Goal: Information Seeking & Learning: Learn about a topic

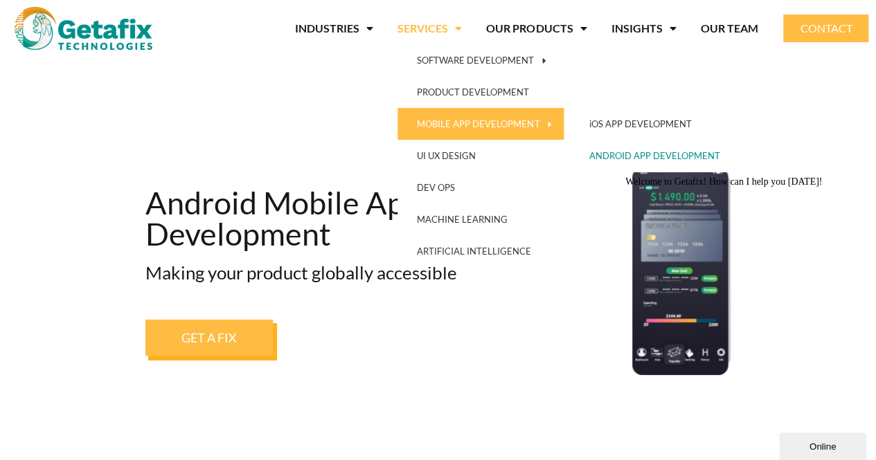
click at [444, 127] on link "MOBILE APP DEVELOPMENT" at bounding box center [481, 124] width 168 height 32
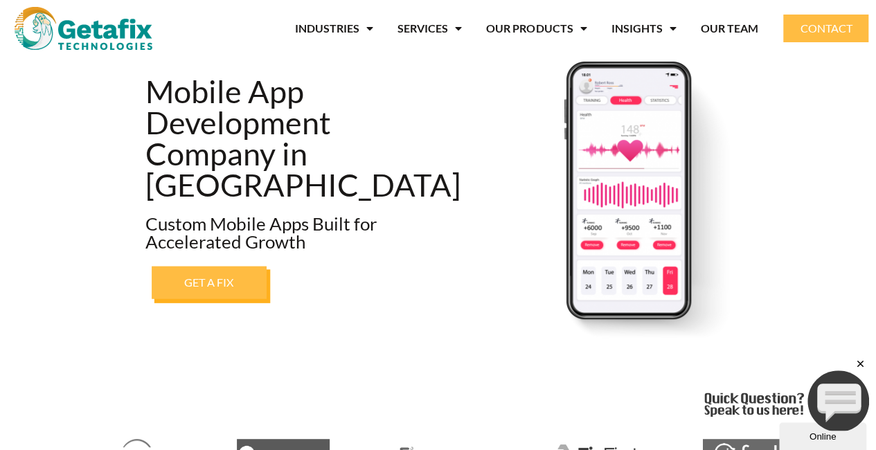
click at [226, 282] on span "GET A FIX" at bounding box center [209, 281] width 50 height 11
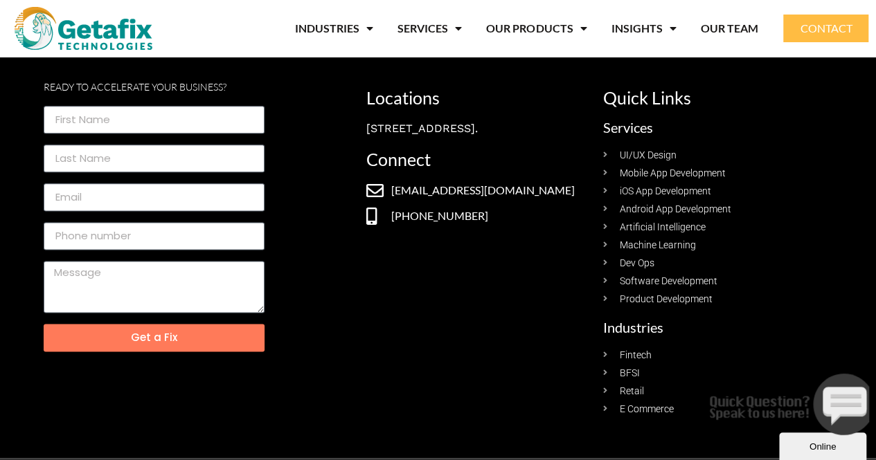
scroll to position [790, 0]
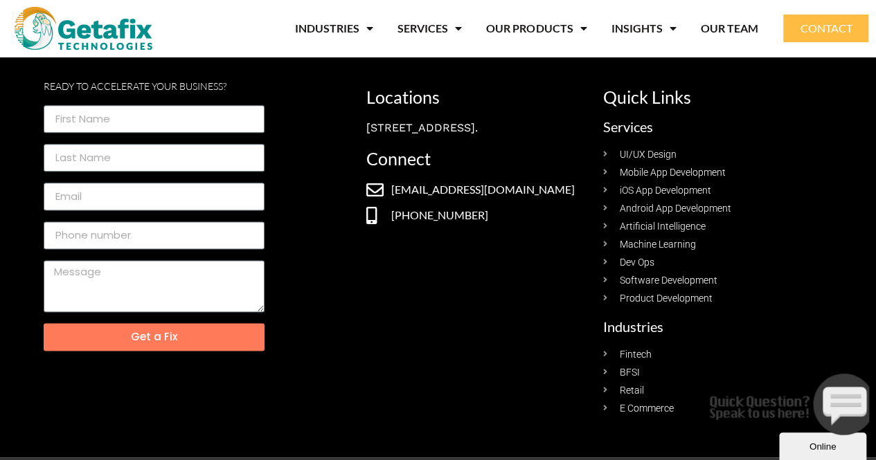
click at [684, 172] on span "Mobile App Development" at bounding box center [670, 172] width 109 height 15
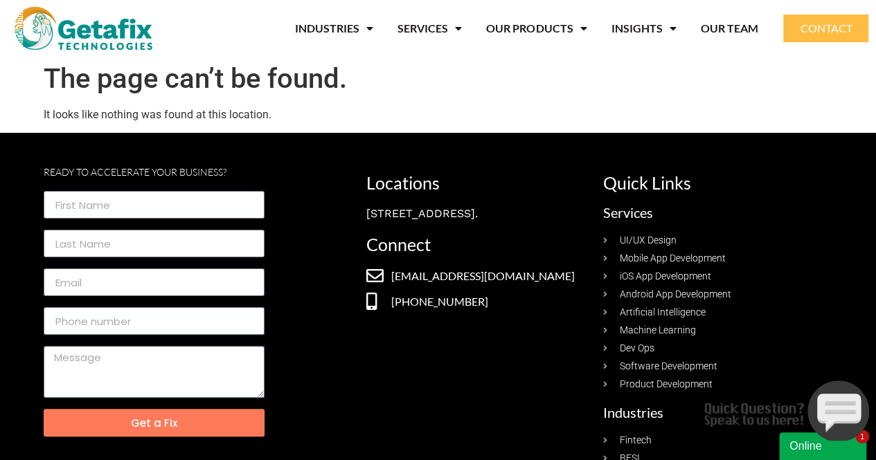
click at [666, 296] on span "Android App Development" at bounding box center [673, 294] width 115 height 15
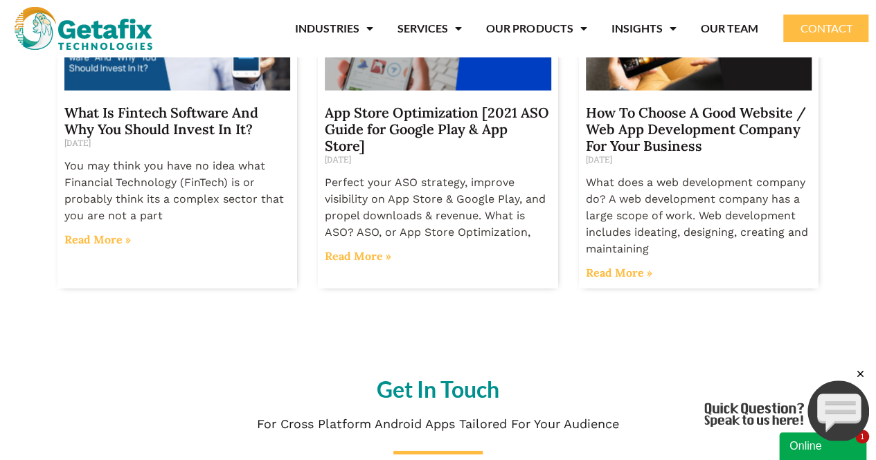
scroll to position [1984, 0]
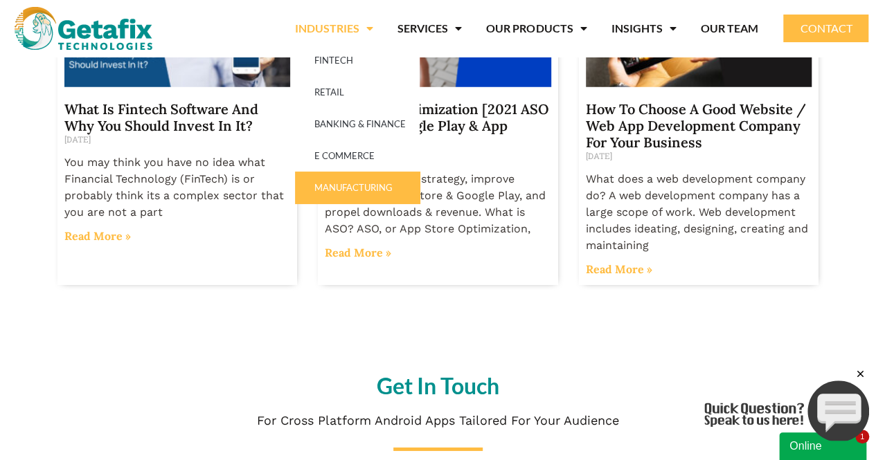
click at [360, 193] on link "MANUFACTURING" at bounding box center [357, 188] width 125 height 32
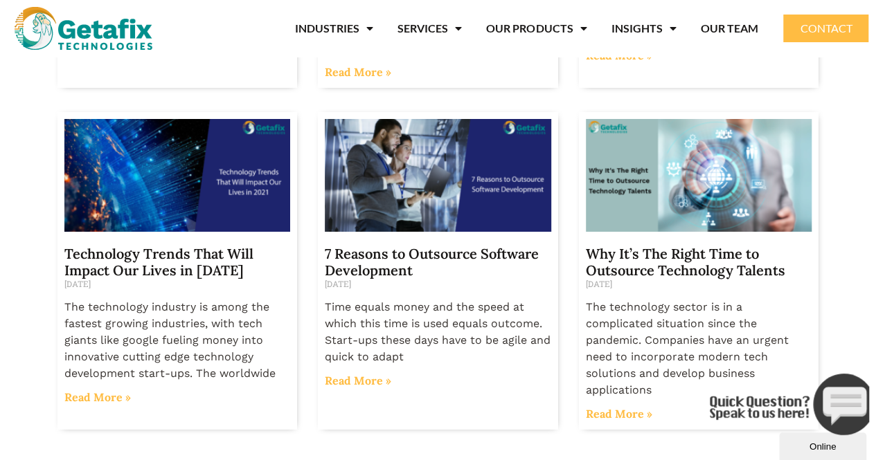
scroll to position [2193, 0]
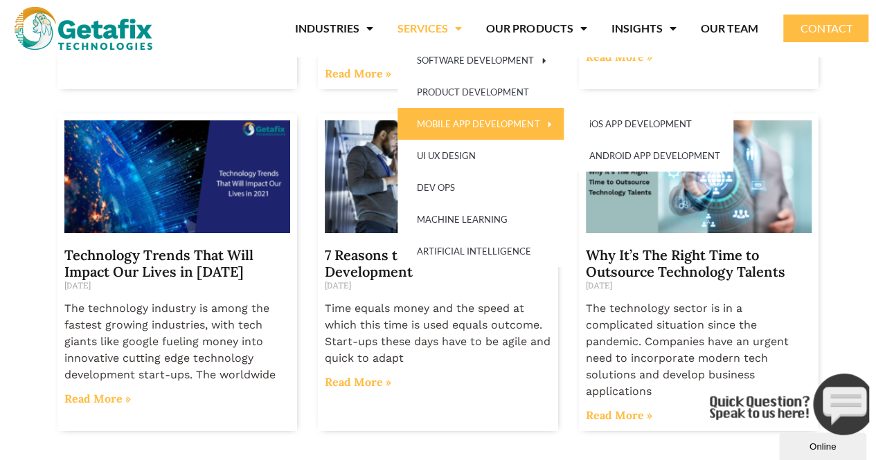
click at [472, 124] on link "MOBILE APP DEVELOPMENT" at bounding box center [481, 124] width 168 height 32
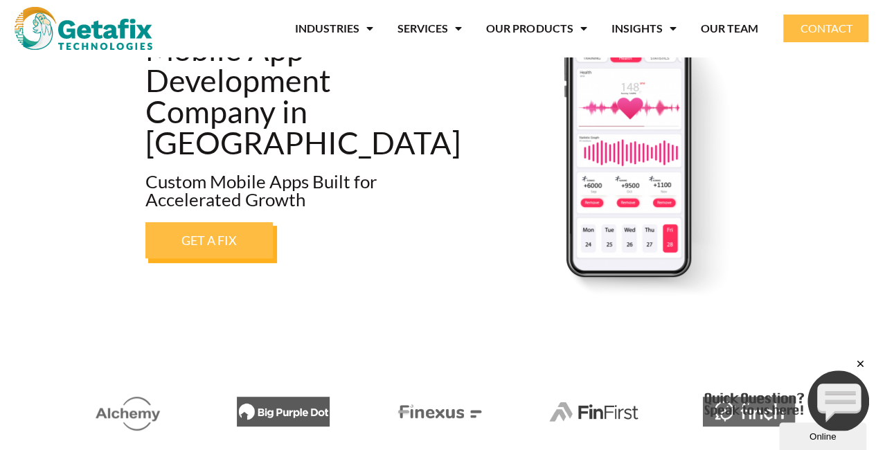
scroll to position [147, 0]
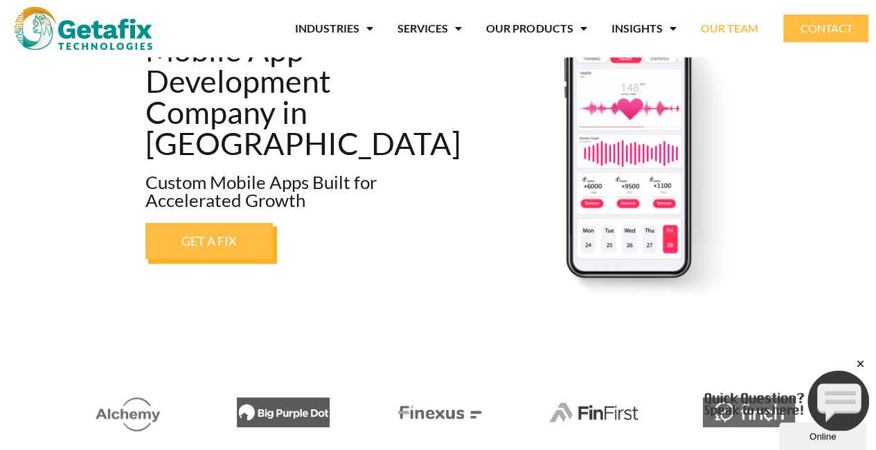
click at [723, 24] on link "OUR TEAM" at bounding box center [728, 28] width 57 height 32
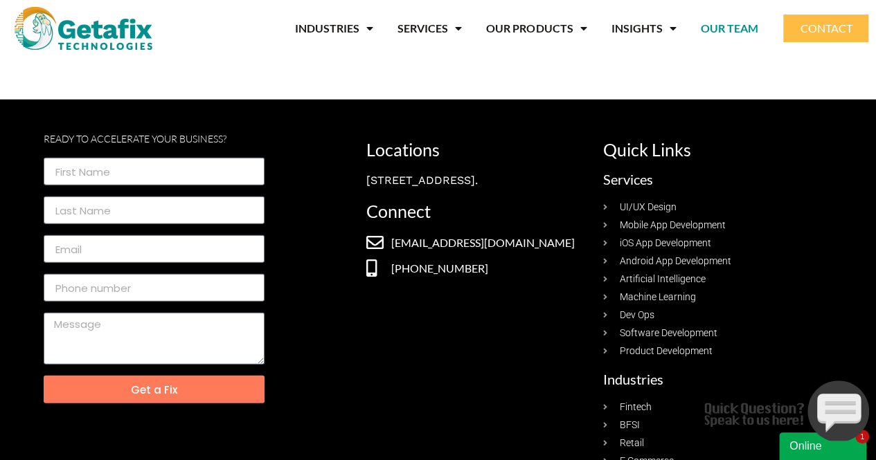
scroll to position [1747, 0]
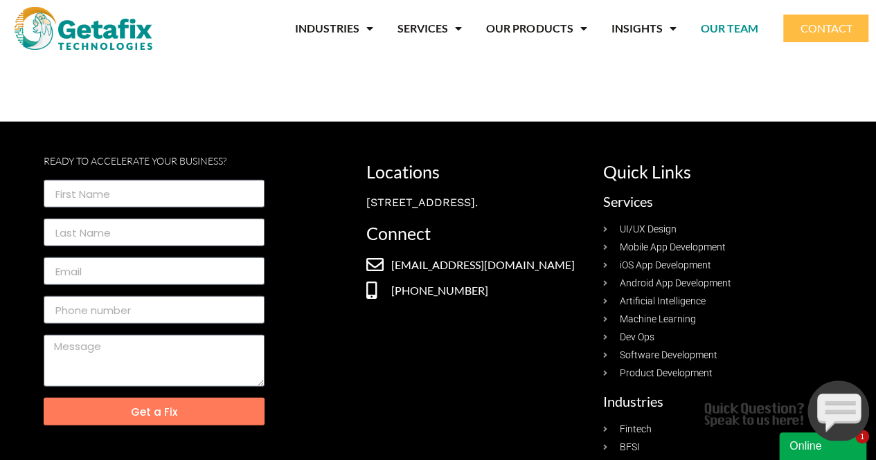
click at [287, 242] on div "Ready to Accelerate your business? Get a Fix" at bounding box center [202, 326] width 316 height 341
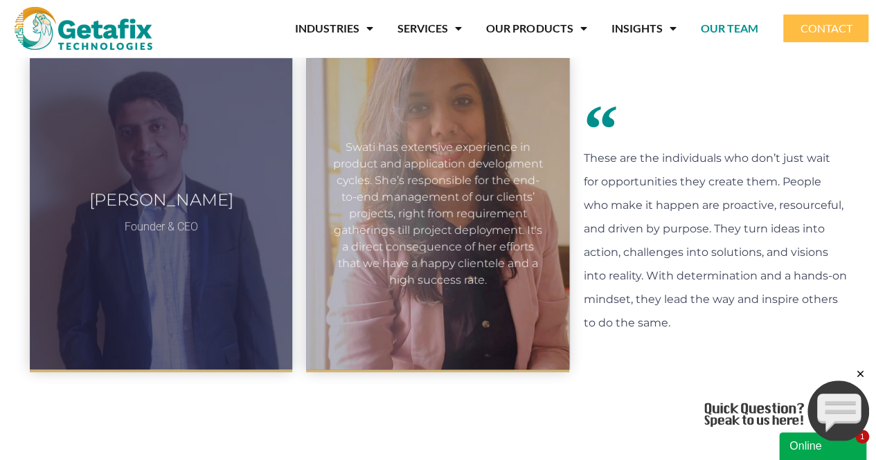
scroll to position [0, 0]
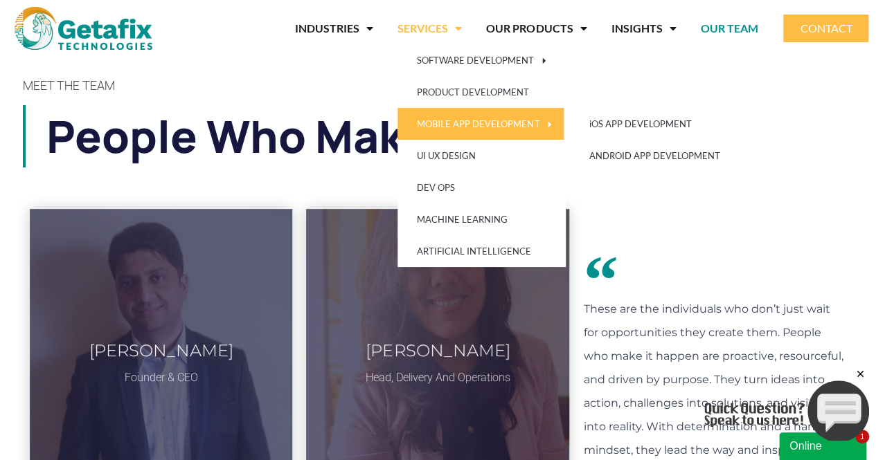
click at [450, 116] on link "MOBILE APP DEVELOPMENT" at bounding box center [481, 124] width 168 height 32
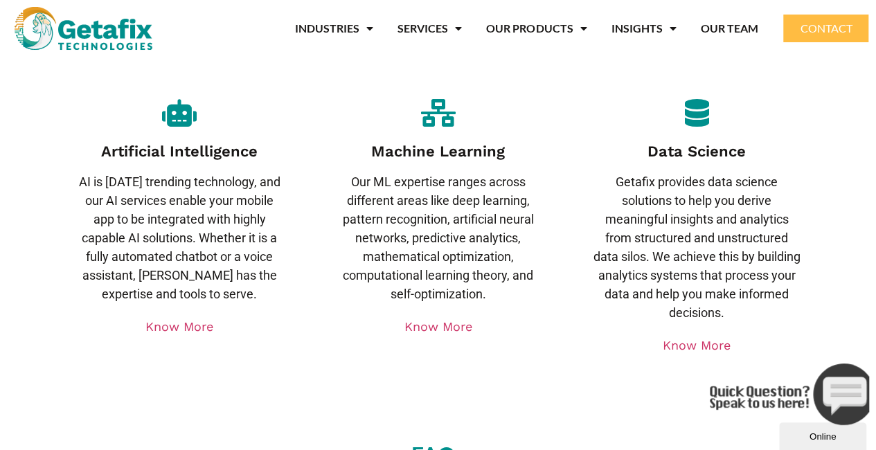
scroll to position [6545, 0]
click at [429, 258] on div "Machine Learning Our ML expertise ranges across different areas like deep learn…" at bounding box center [438, 226] width 258 height 269
